Goal: Task Accomplishment & Management: Manage account settings

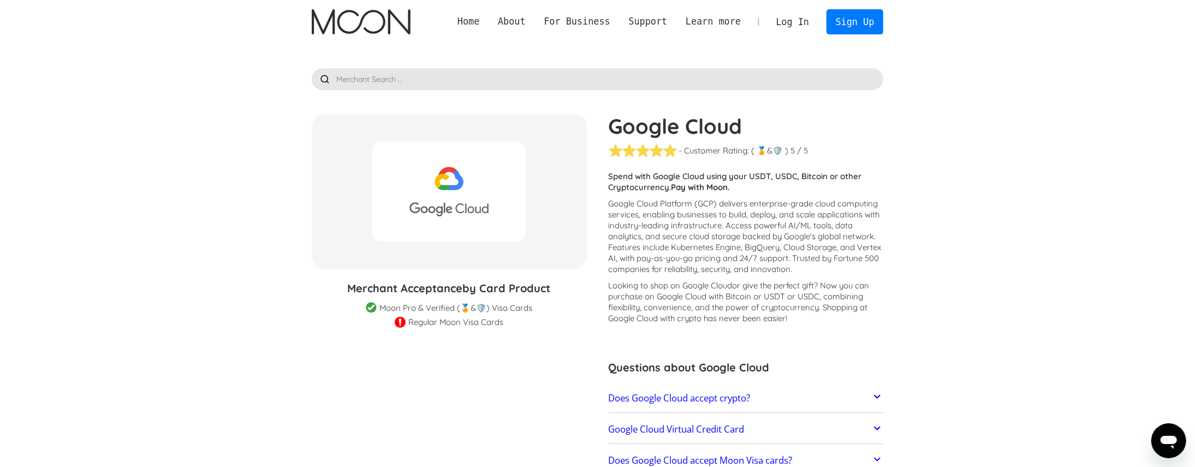
click at [363, 22] on img "home" at bounding box center [361, 21] width 99 height 25
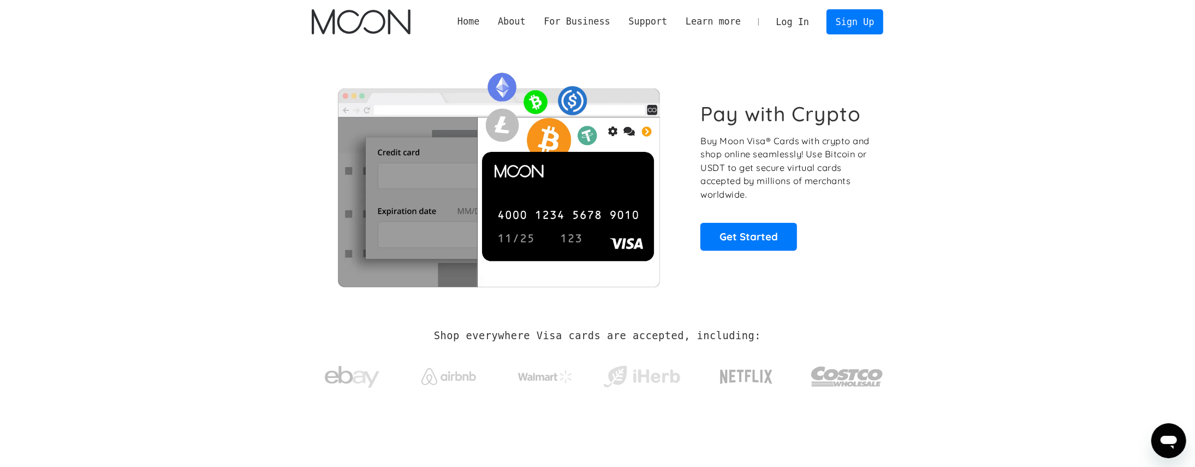
click at [800, 27] on link "Log In" at bounding box center [792, 22] width 51 height 24
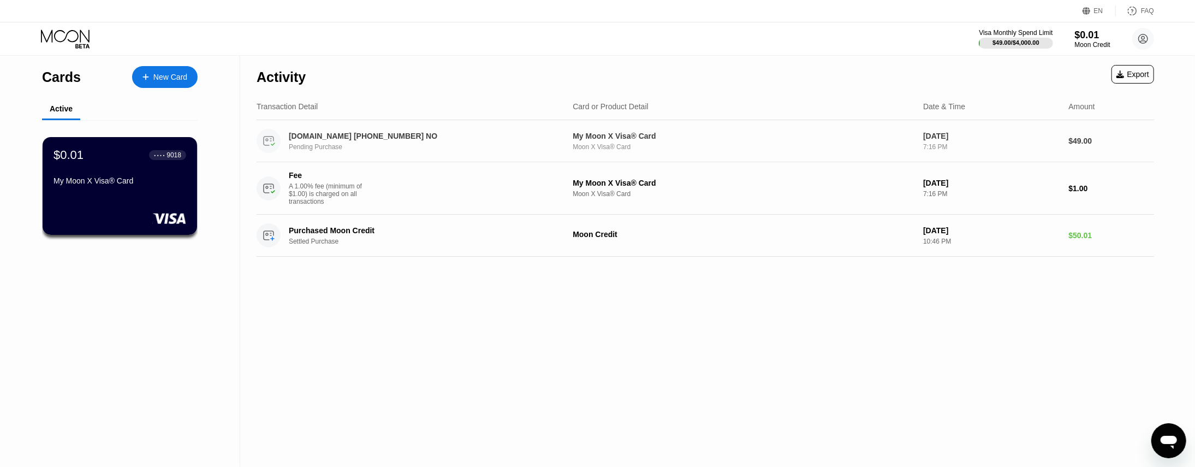
click at [366, 138] on div "DUNE.COM +4741405414 NO" at bounding box center [417, 136] width 257 height 9
click at [715, 315] on div "Activity Export Transaction Detail Card or Product Detail Date & Time Amount DU…" at bounding box center [705, 261] width 930 height 412
click at [365, 307] on div "Activity Export Transaction Detail Card or Product Detail Date & Time Amount DU…" at bounding box center [705, 261] width 930 height 412
